Goal: Task Accomplishment & Management: Manage account settings

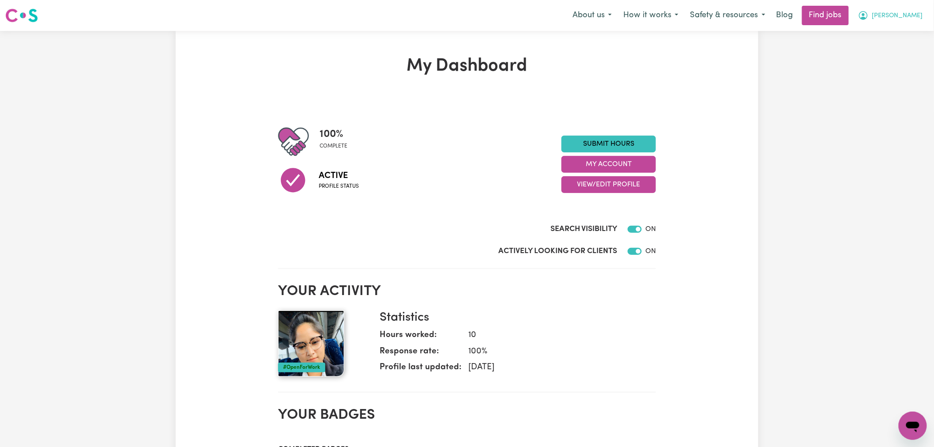
click at [914, 19] on span "[PERSON_NAME]" at bounding box center [897, 16] width 51 height 10
click at [909, 49] on link "My Dashboard" at bounding box center [894, 50] width 70 height 17
click at [909, 41] on link "My Account" at bounding box center [894, 34] width 70 height 17
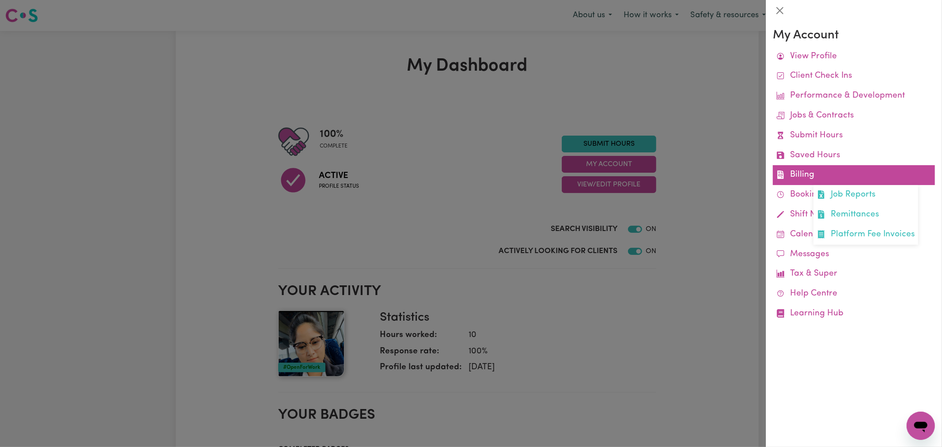
click at [813, 177] on link "Billing Job Reports Remittances Platform Fee Invoices" at bounding box center [854, 175] width 162 height 20
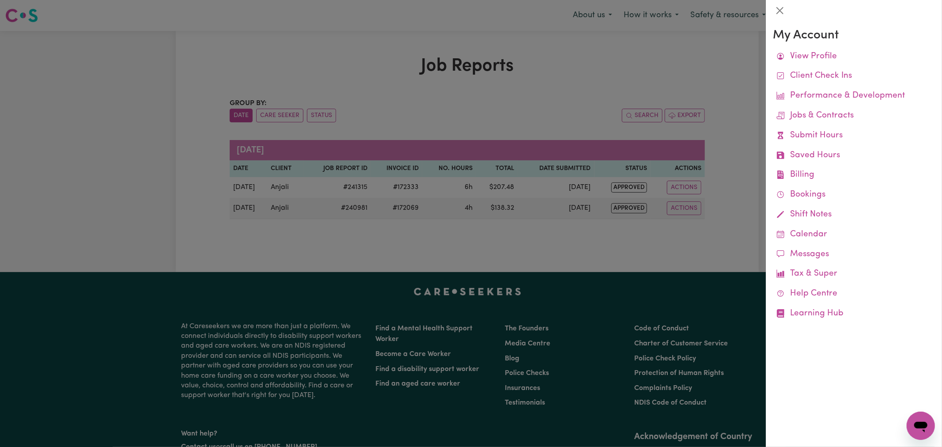
click at [606, 248] on div at bounding box center [471, 223] width 942 height 447
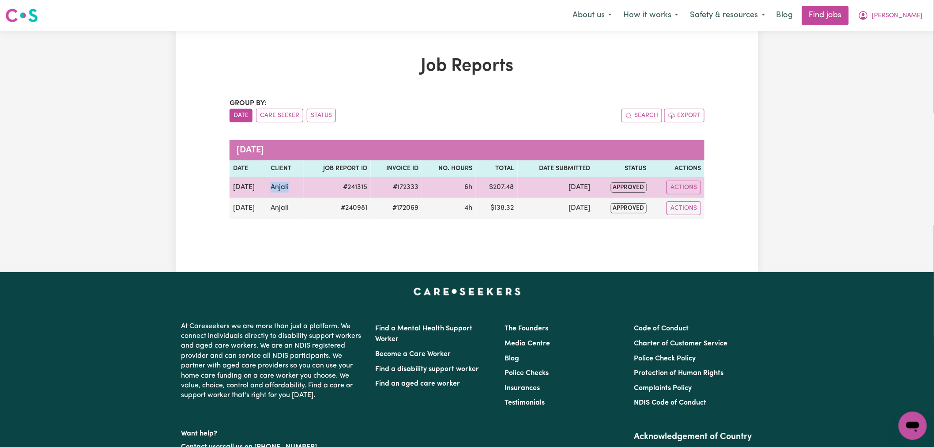
drag, startPoint x: 294, startPoint y: 187, endPoint x: 264, endPoint y: 186, distance: 30.9
click at [267, 186] on td "Anjali" at bounding box center [285, 187] width 37 height 21
copy td "Anjali"
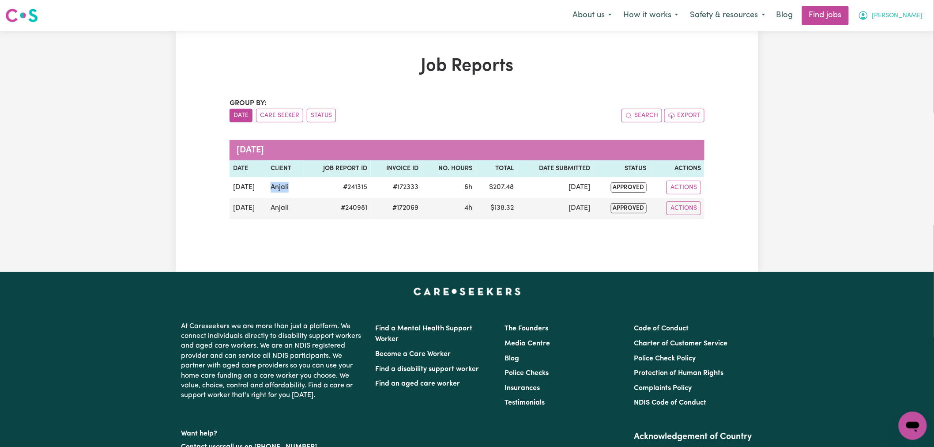
click at [903, 20] on span "[PERSON_NAME]" at bounding box center [897, 16] width 51 height 10
click at [892, 67] on link "Logout" at bounding box center [894, 67] width 70 height 17
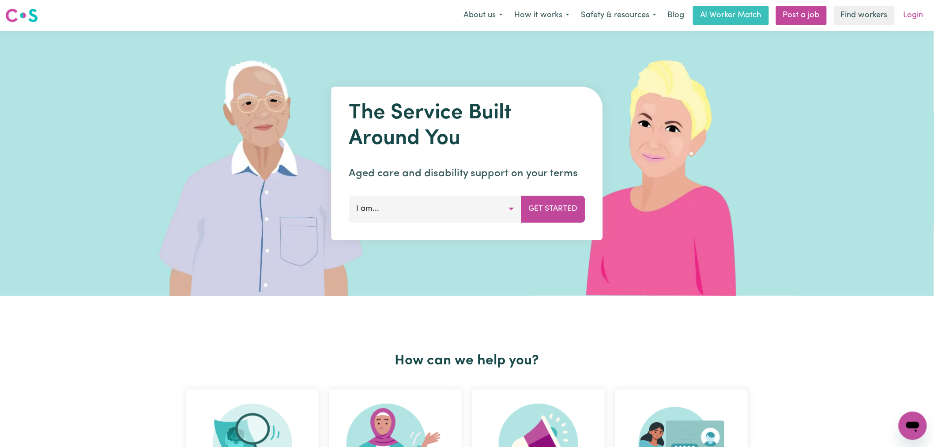
click at [911, 11] on link "Login" at bounding box center [913, 15] width 30 height 19
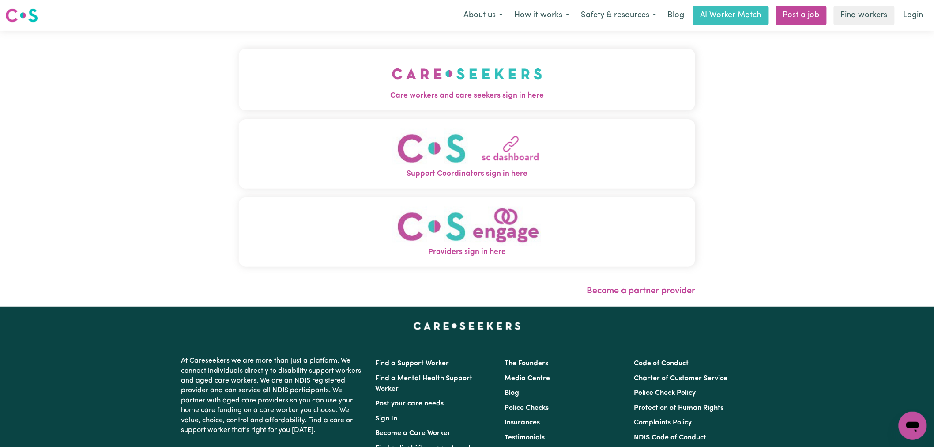
click at [315, 82] on button "Care workers and care seekers sign in here" at bounding box center [467, 80] width 456 height 62
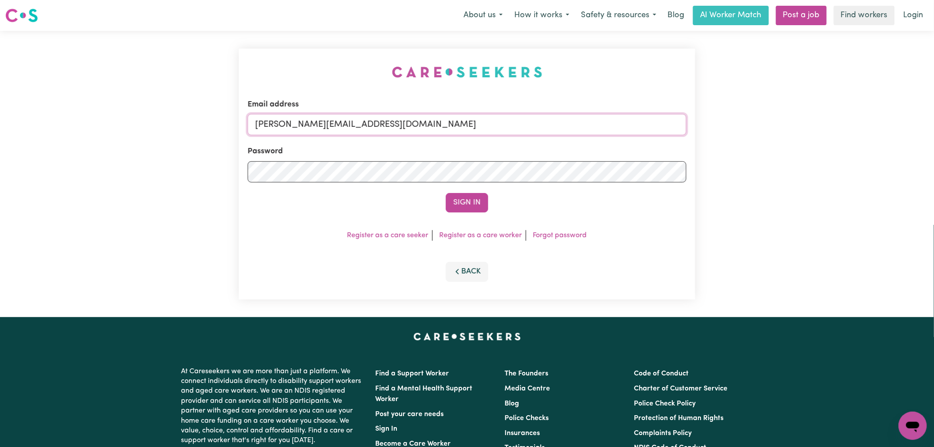
click at [474, 124] on input "[PERSON_NAME][EMAIL_ADDRESS][DOMAIN_NAME]" at bounding box center [467, 124] width 439 height 21
drag, startPoint x: 469, startPoint y: 128, endPoint x: 303, endPoint y: 121, distance: 166.2
click at [303, 121] on input "[EMAIL_ADDRESS][DOMAIN_NAME]" at bounding box center [467, 124] width 439 height 21
type input "[EMAIL_ADDRESS][DOMAIN_NAME]"
click at [466, 205] on button "Sign In" at bounding box center [467, 202] width 42 height 19
